Goal: Navigation & Orientation: Find specific page/section

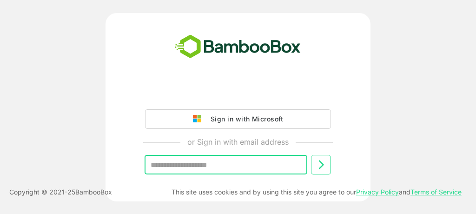
click at [220, 166] on input "text" at bounding box center [225, 165] width 163 height 20
click at [206, 163] on input "text" at bounding box center [225, 165] width 163 height 20
type input "**********"
click at [322, 166] on icon at bounding box center [321, 164] width 5 height 9
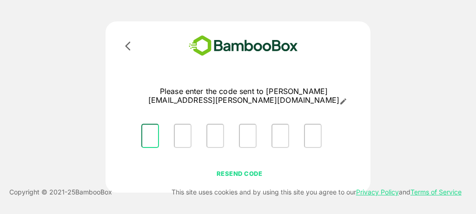
click at [151, 125] on input "Please enter OTP character 1" at bounding box center [150, 136] width 18 height 24
type input "*"
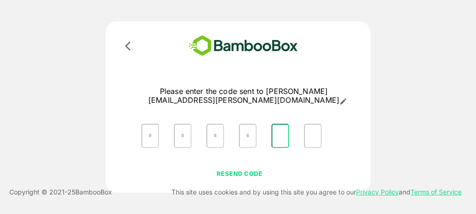
type input "*"
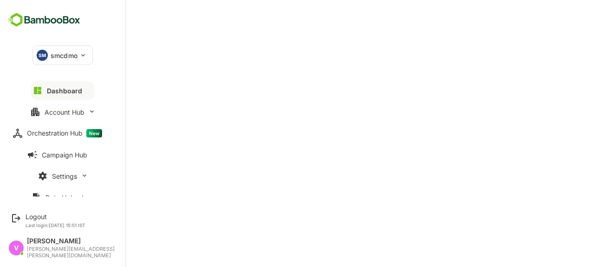
click at [62, 94] on div "Dashboard" at bounding box center [64, 91] width 35 height 8
click at [78, 58] on div "SM smcdmo" at bounding box center [57, 55] width 48 height 19
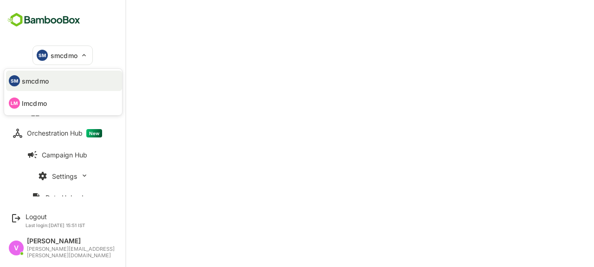
click at [38, 105] on p "lmcdmo" at bounding box center [34, 103] width 25 height 10
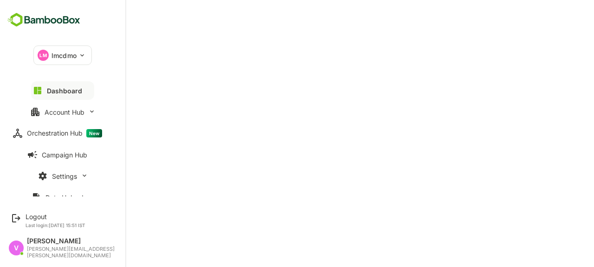
click at [78, 56] on div "LM lmcdmo" at bounding box center [57, 55] width 46 height 19
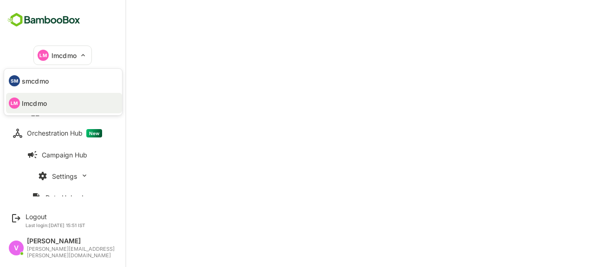
click at [51, 105] on li "LM lmcdmo" at bounding box center [64, 103] width 116 height 20
